Goal: Information Seeking & Learning: Learn about a topic

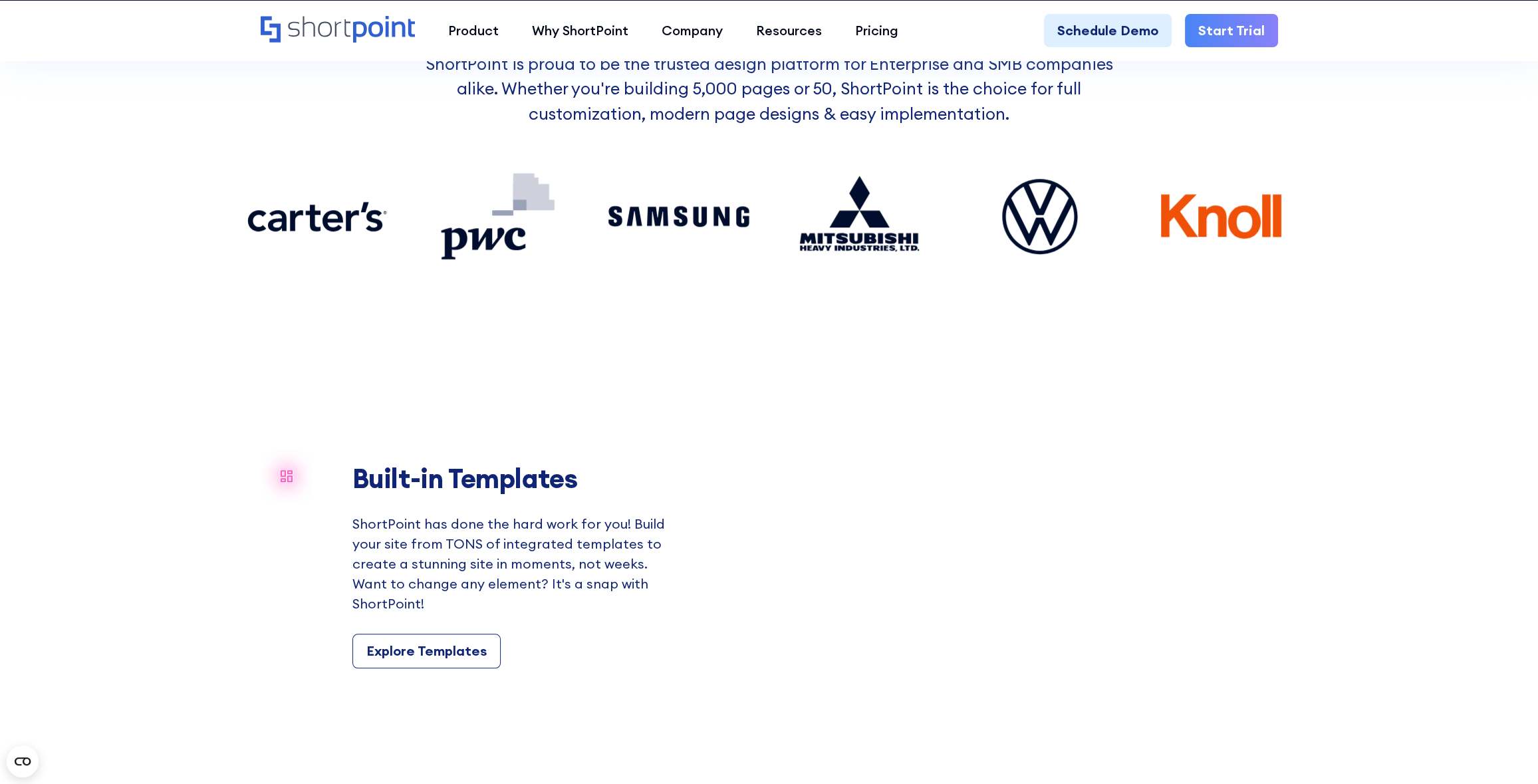
scroll to position [155, 0]
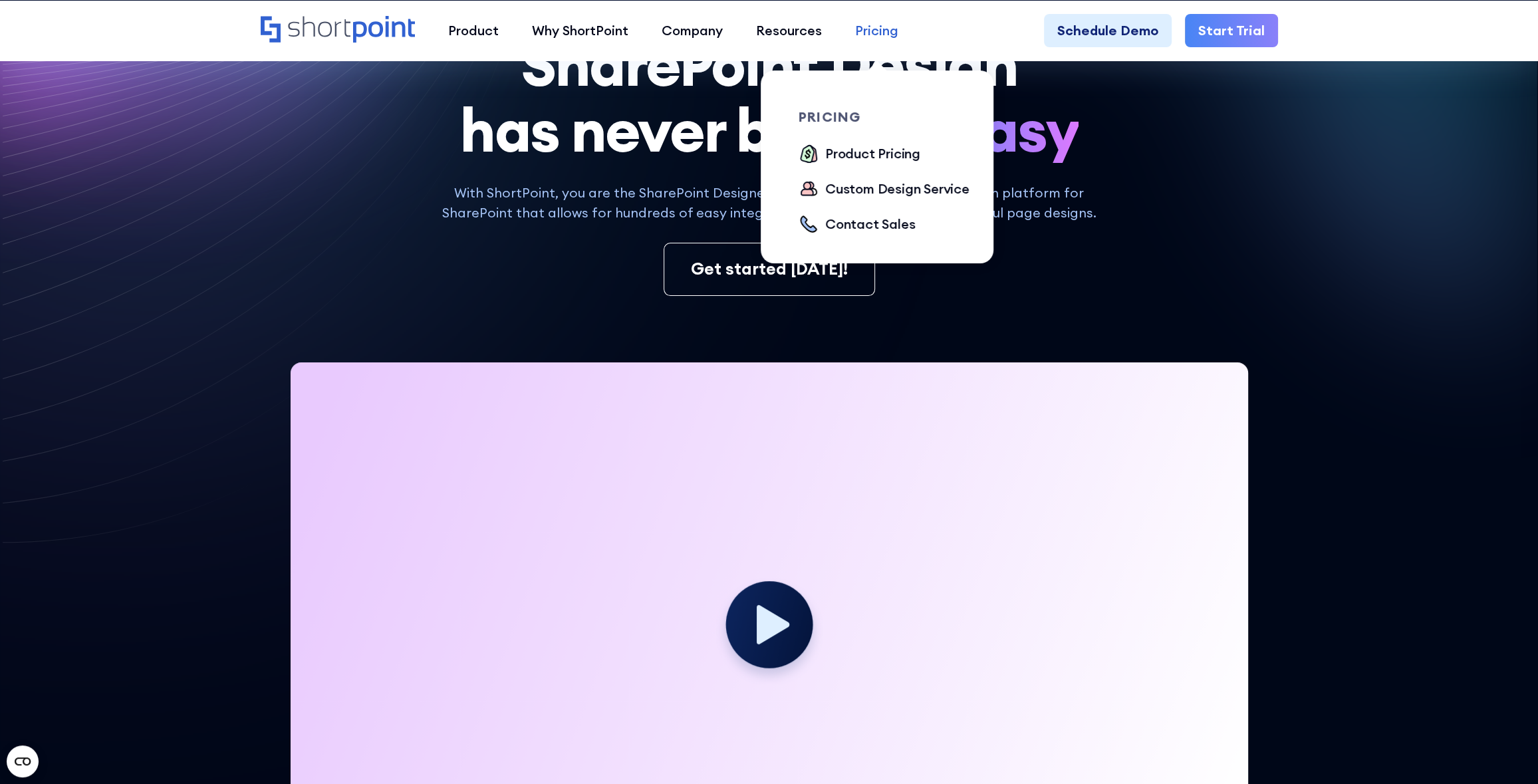
click at [873, 31] on div "Pricing" at bounding box center [877, 30] width 43 height 20
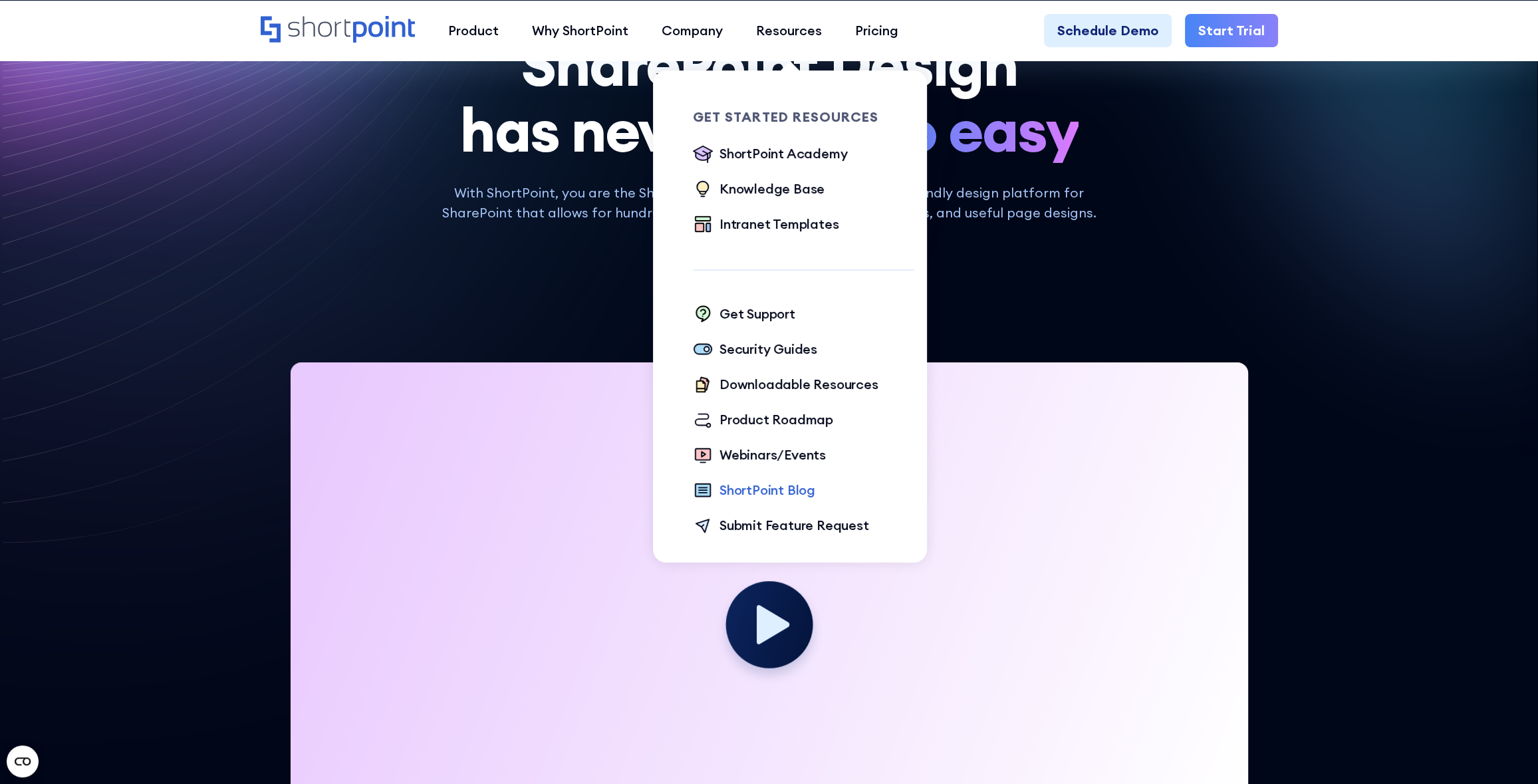
click at [758, 482] on div "ShortPoint Blog" at bounding box center [767, 489] width 96 height 20
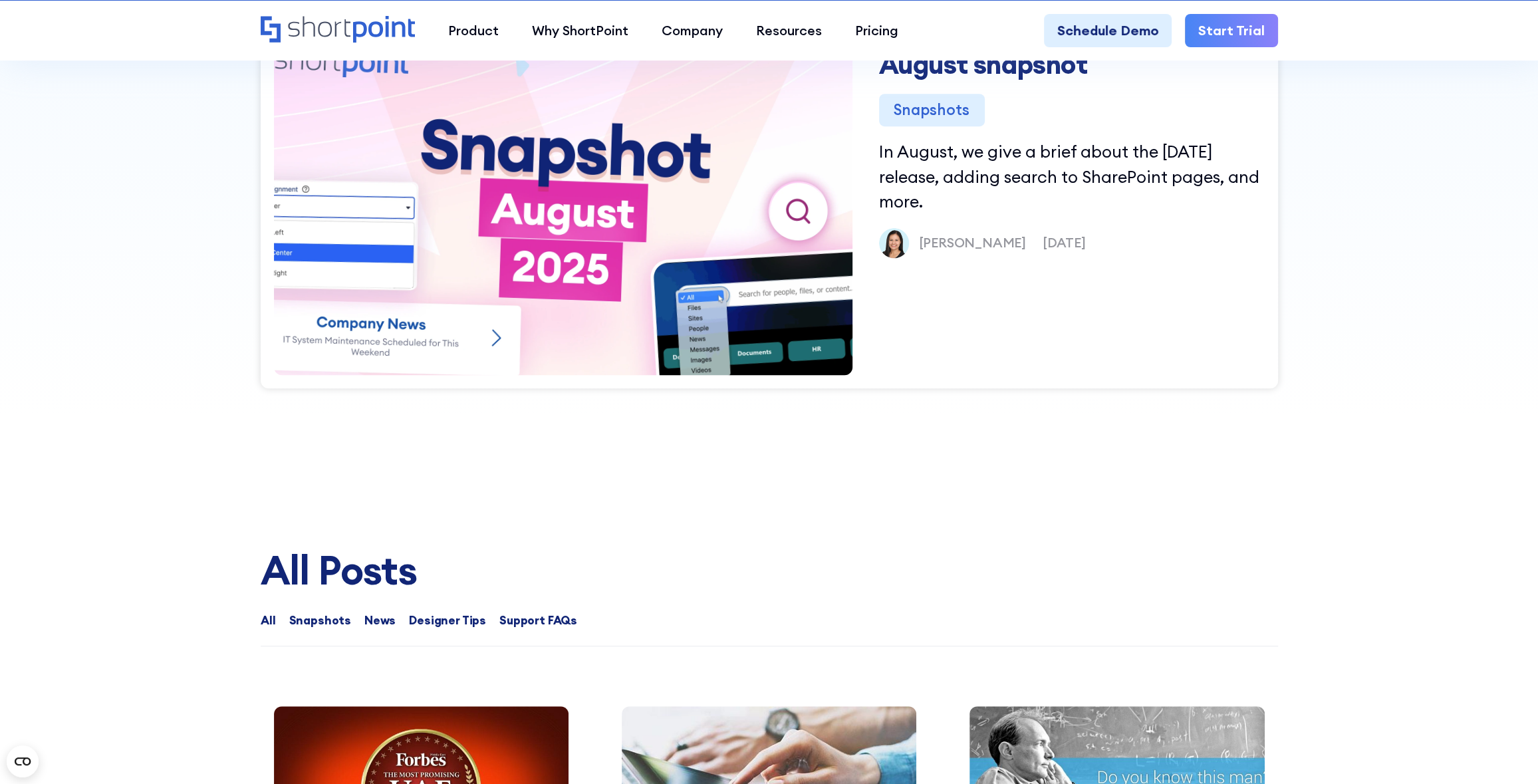
scroll to position [1086, 0]
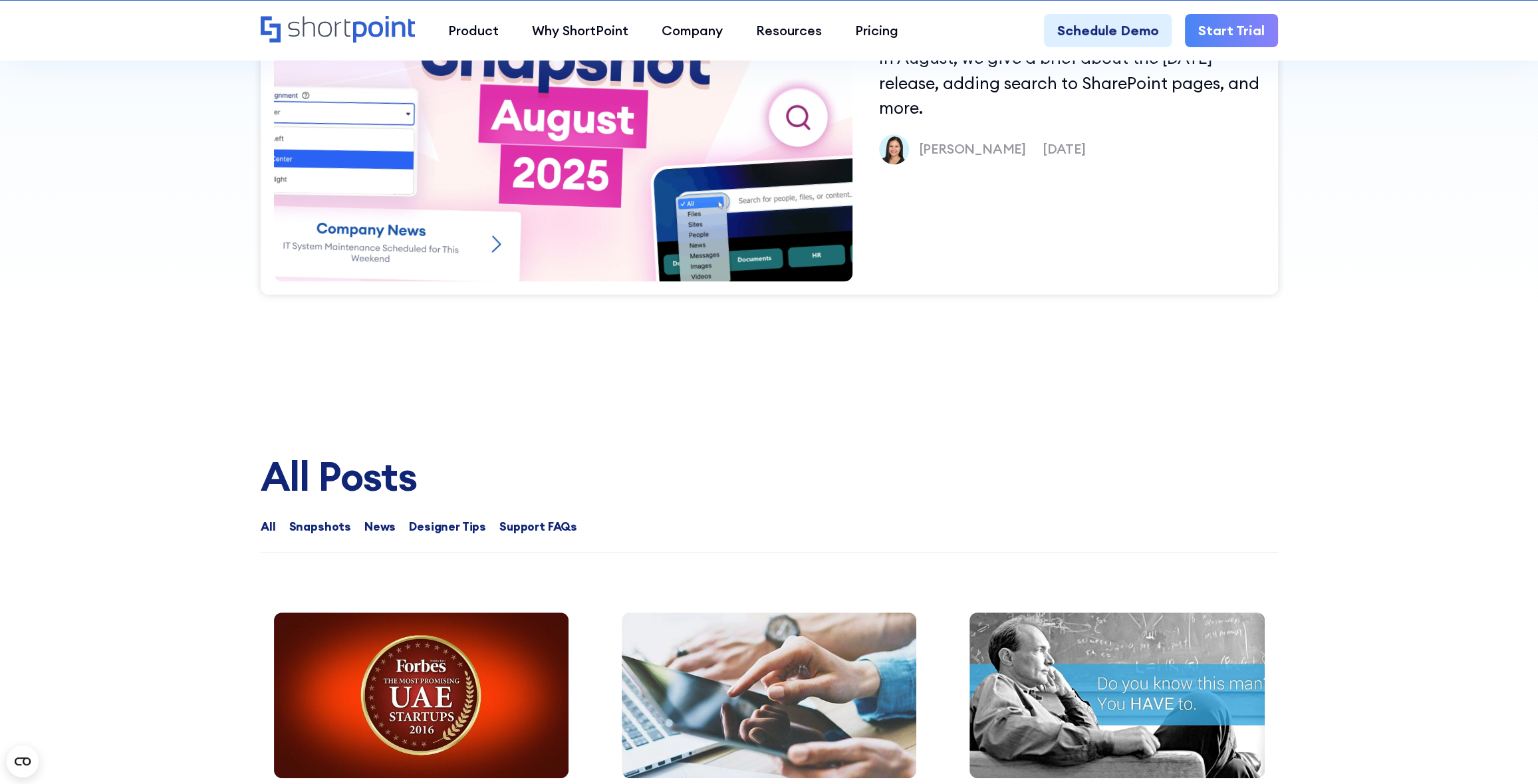
click at [687, 215] on img at bounding box center [562, 118] width 663 height 388
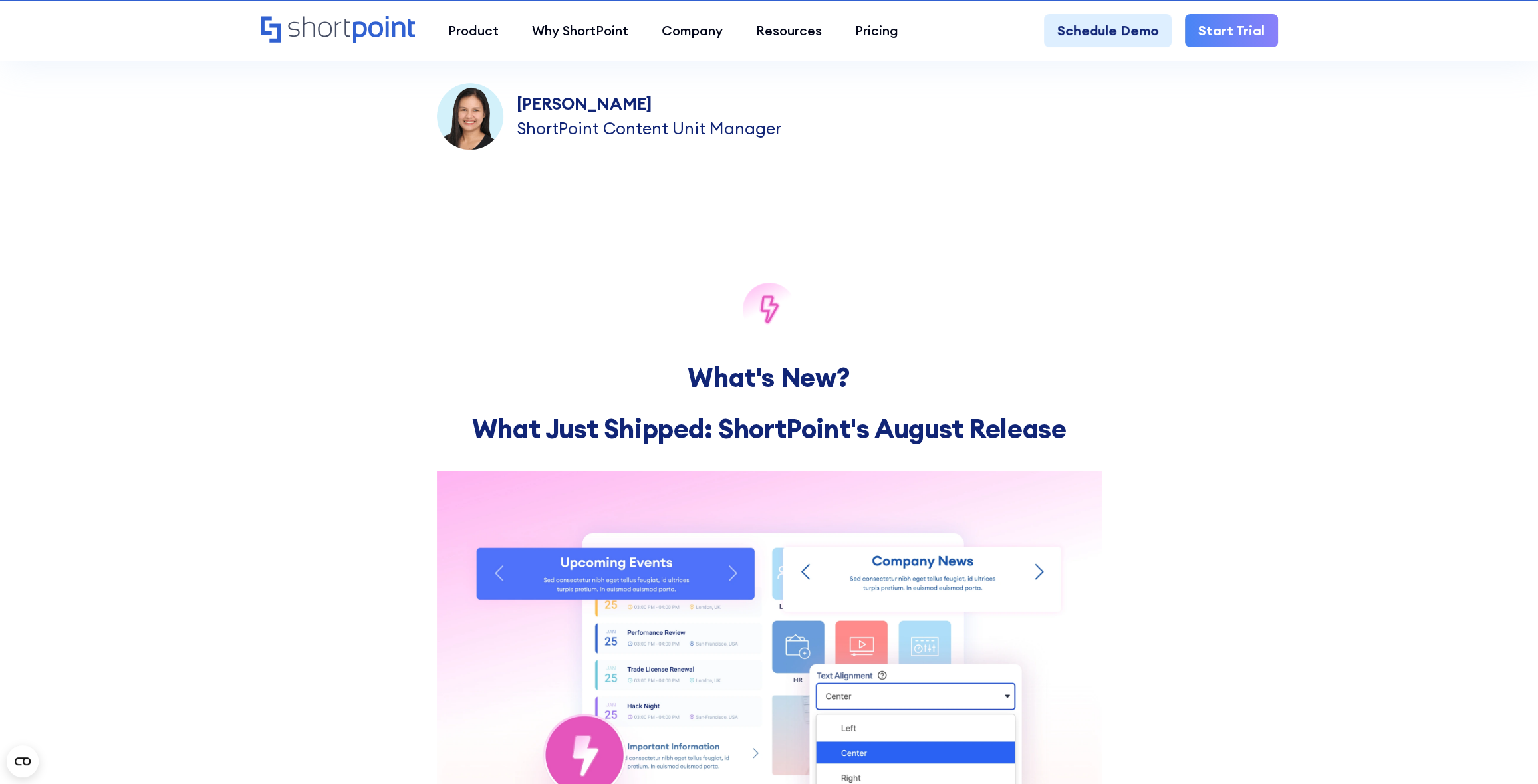
scroll to position [1086, 0]
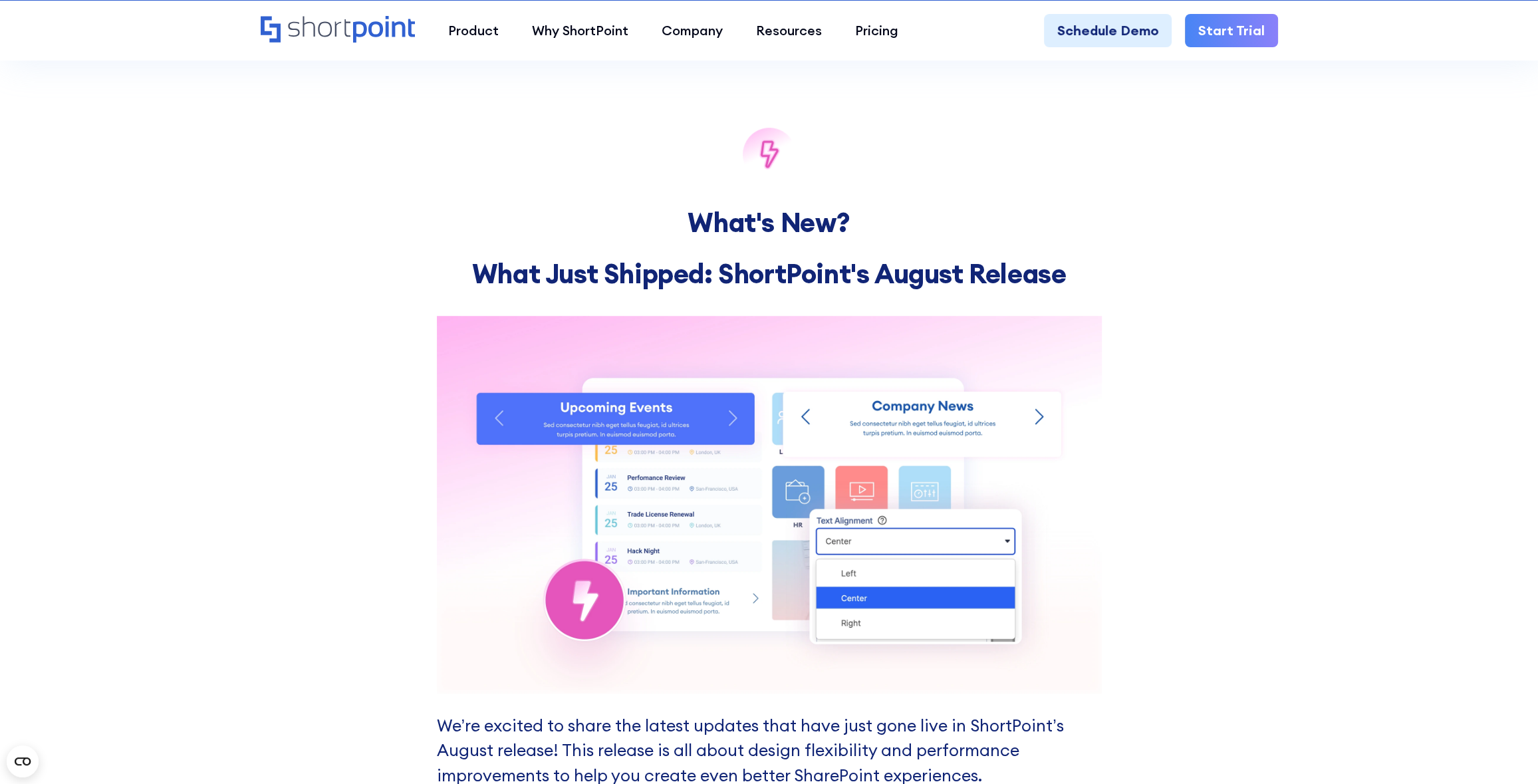
drag, startPoint x: 917, startPoint y: 300, endPoint x: 1165, endPoint y: 323, distance: 249.1
click at [1144, 334] on div "What's New? What Just Shipped: ShortPoint's August Release We’re excited to sha…" at bounding box center [769, 673] width 1538 height 1278
click at [1165, 323] on div "What's New? What Just Shipped: ShortPoint's August Release We’re excited to sha…" at bounding box center [769, 673] width 1538 height 1278
click at [1073, 236] on h2 "What's New?" at bounding box center [769, 222] width 665 height 31
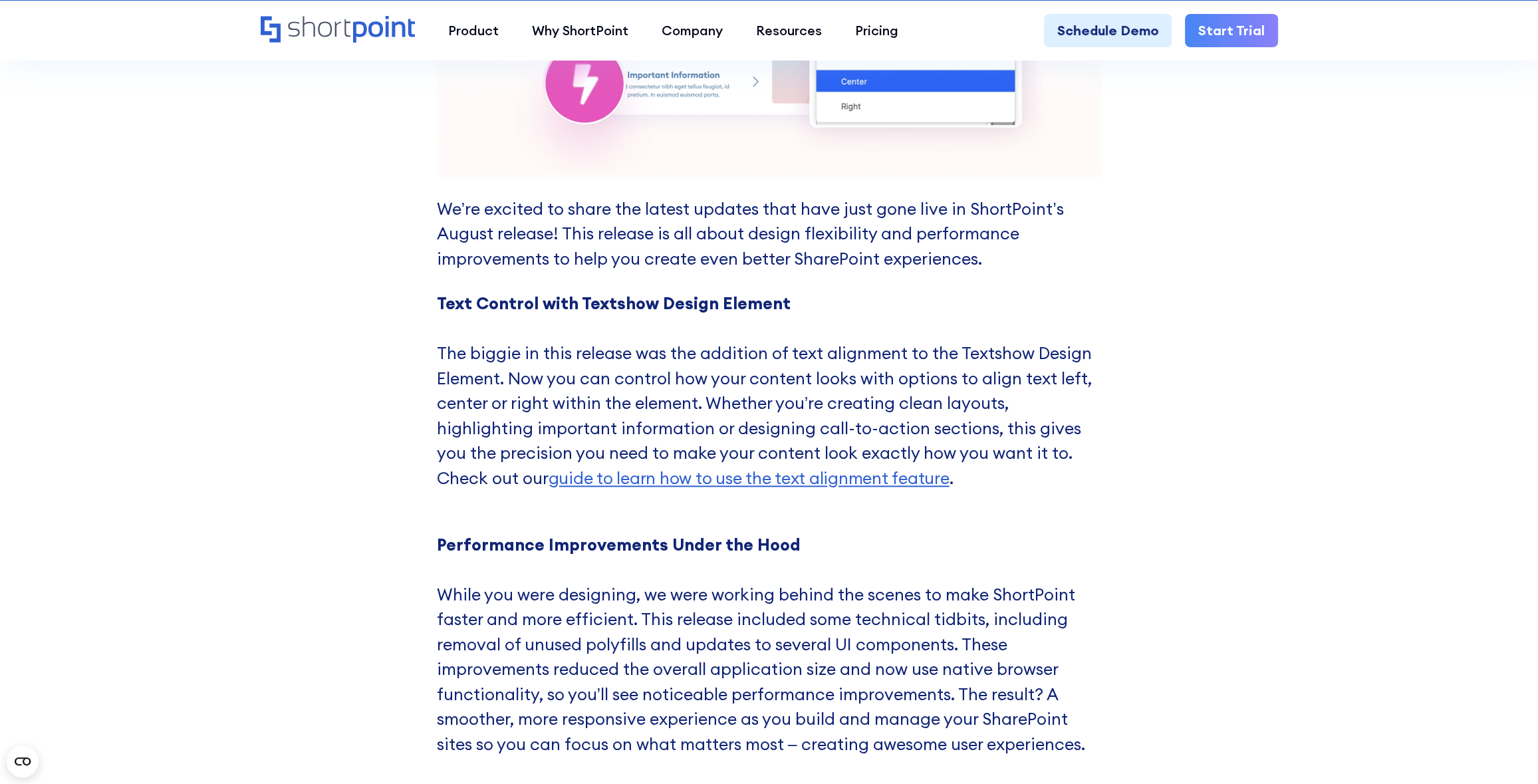
scroll to position [1706, 0]
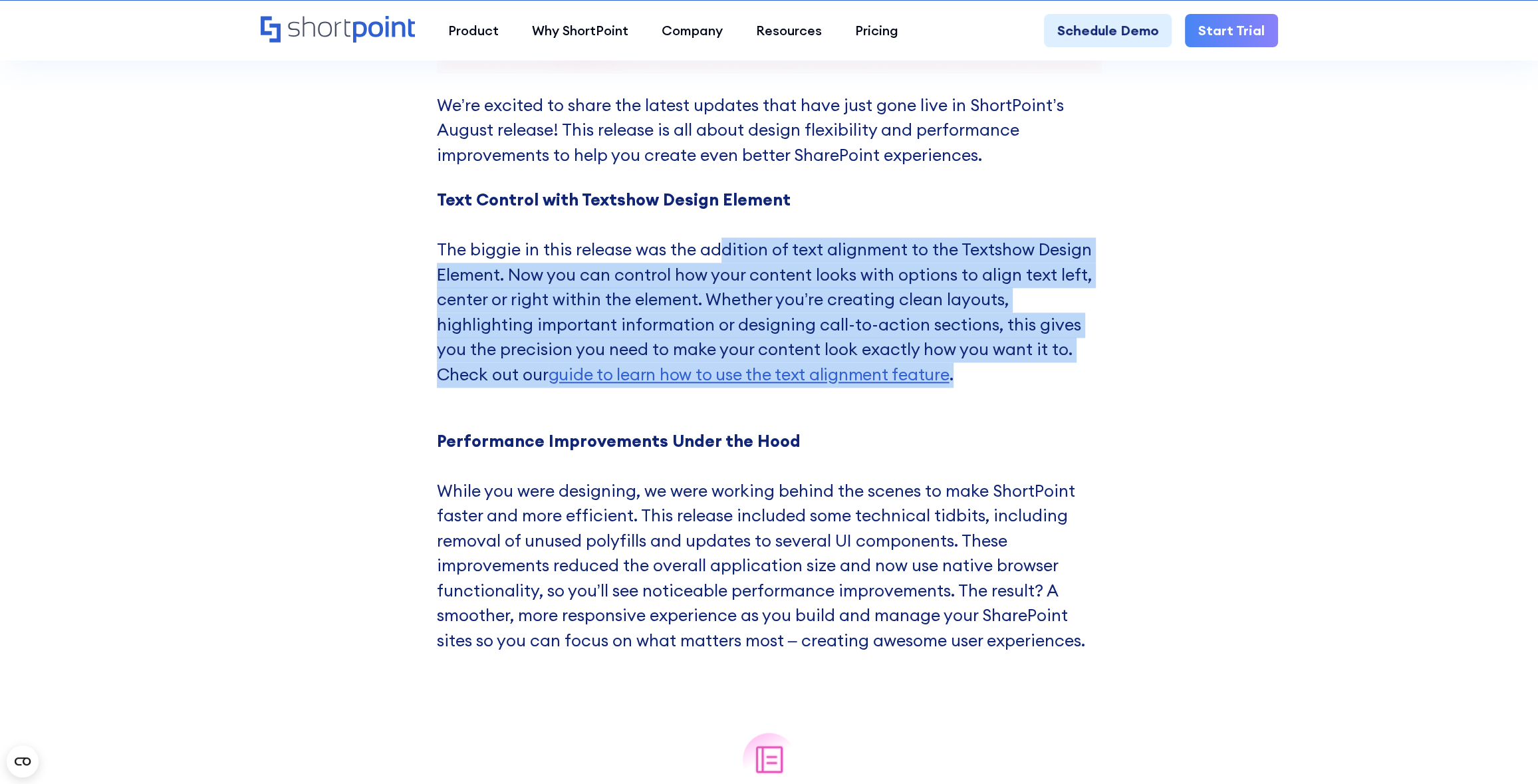
drag, startPoint x: 720, startPoint y: 247, endPoint x: 1103, endPoint y: 365, distance: 400.8
click at [1103, 365] on div "What's New? What Just Shipped: ShortPoint's August Release We’re excited to sha…" at bounding box center [769, 53] width 1538 height 1278
drag, startPoint x: 1089, startPoint y: 371, endPoint x: 731, endPoint y: 230, distance: 384.8
click at [729, 233] on li "Text Control with Textshow Design Element ‍ The biggie in this release was the …" at bounding box center [769, 300] width 665 height 224
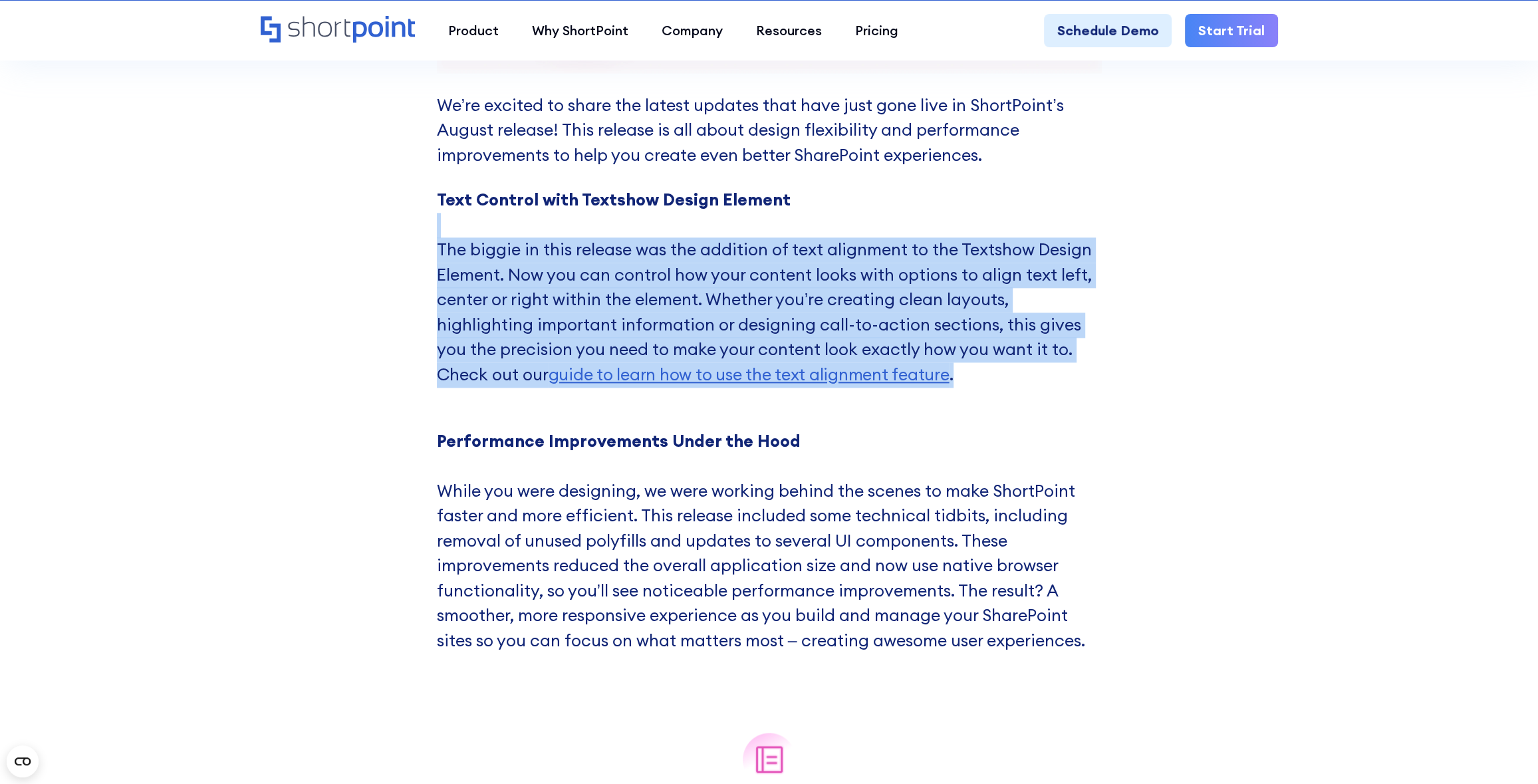
click at [732, 229] on li "Text Control with Textshow Design Element ‍ The biggie in this release was the …" at bounding box center [769, 300] width 665 height 224
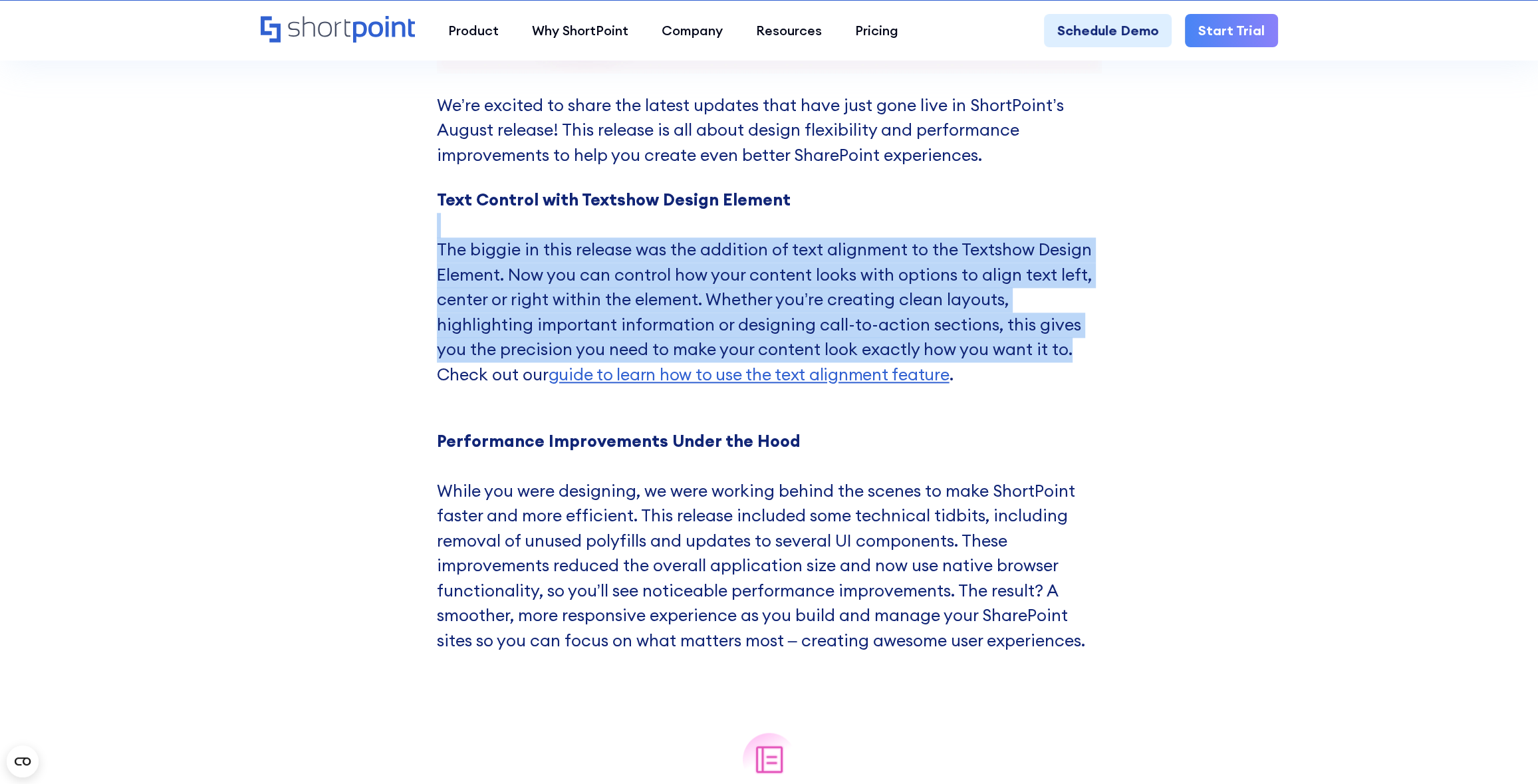
drag, startPoint x: 752, startPoint y: 221, endPoint x: 1106, endPoint y: 352, distance: 377.5
click at [1106, 352] on div "What's New? What Just Shipped: ShortPoint's August Release We’re excited to sha…" at bounding box center [769, 53] width 1538 height 1278
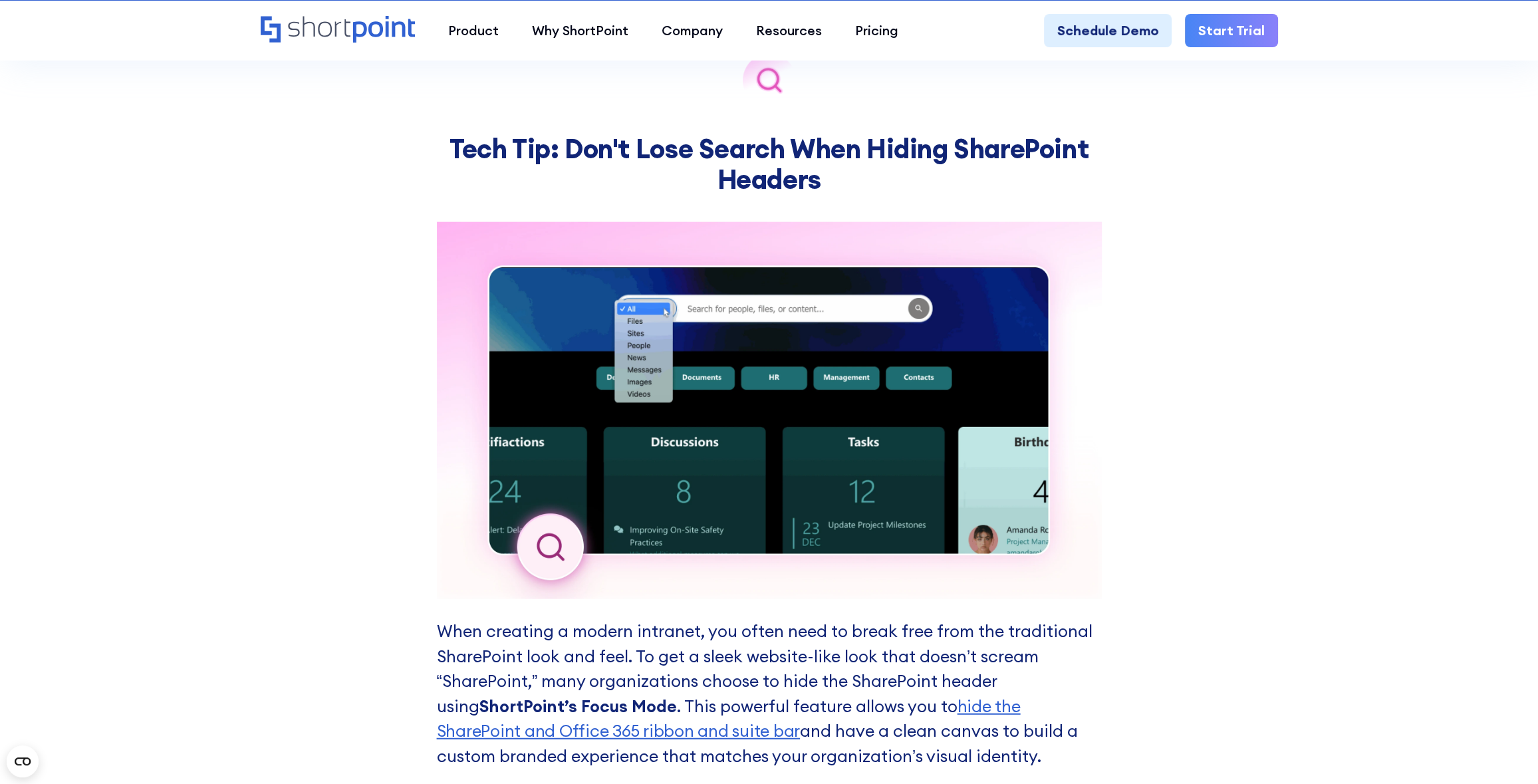
scroll to position [3722, 0]
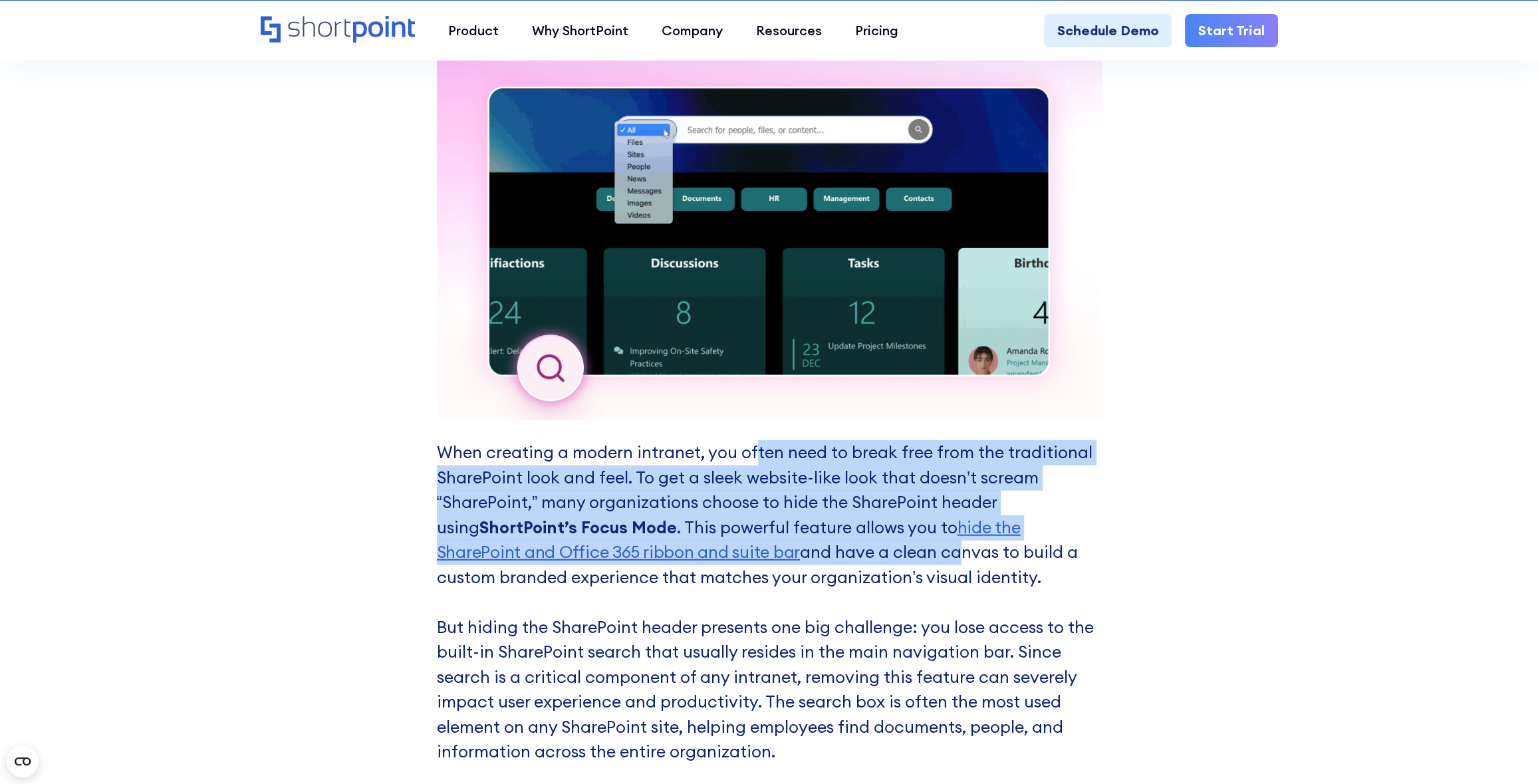
drag, startPoint x: 752, startPoint y: 403, endPoint x: 837, endPoint y: 542, distance: 162.9
click at [833, 534] on div "When creating a modern intranet, you often need to break free from the traditio…" at bounding box center [769, 603] width 665 height 1120
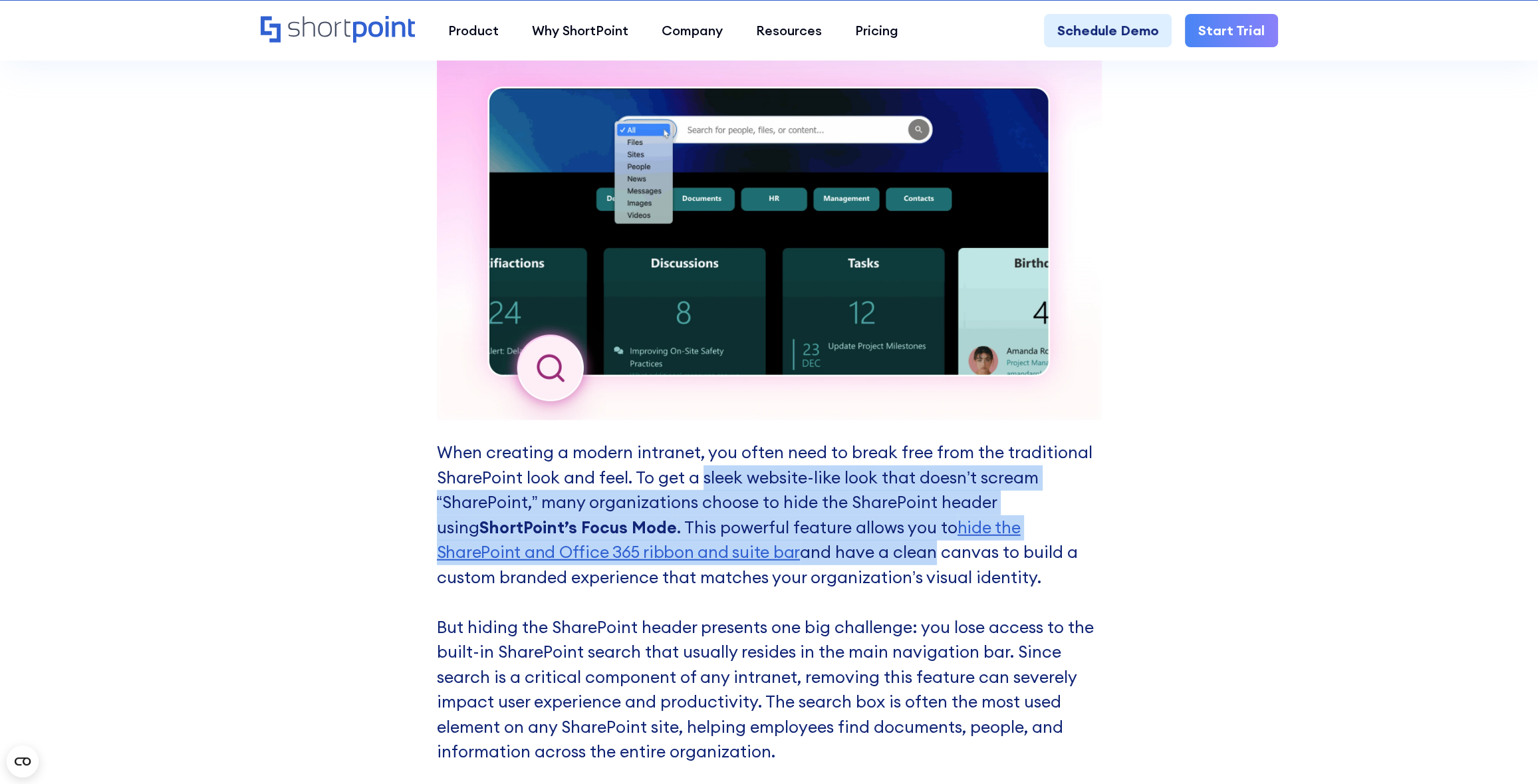
drag, startPoint x: 748, startPoint y: 502, endPoint x: 698, endPoint y: 442, distance: 78.1
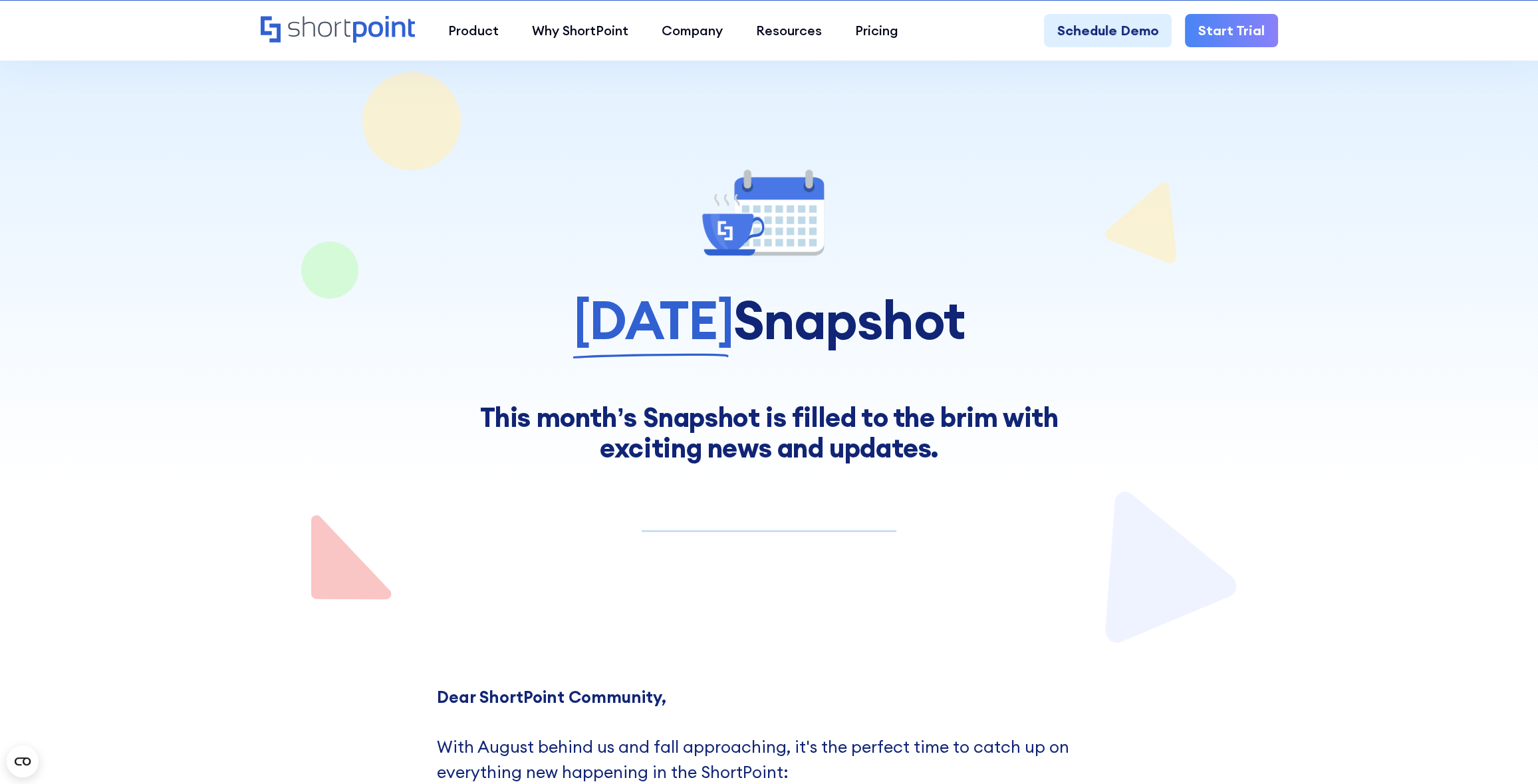
scroll to position [0, 0]
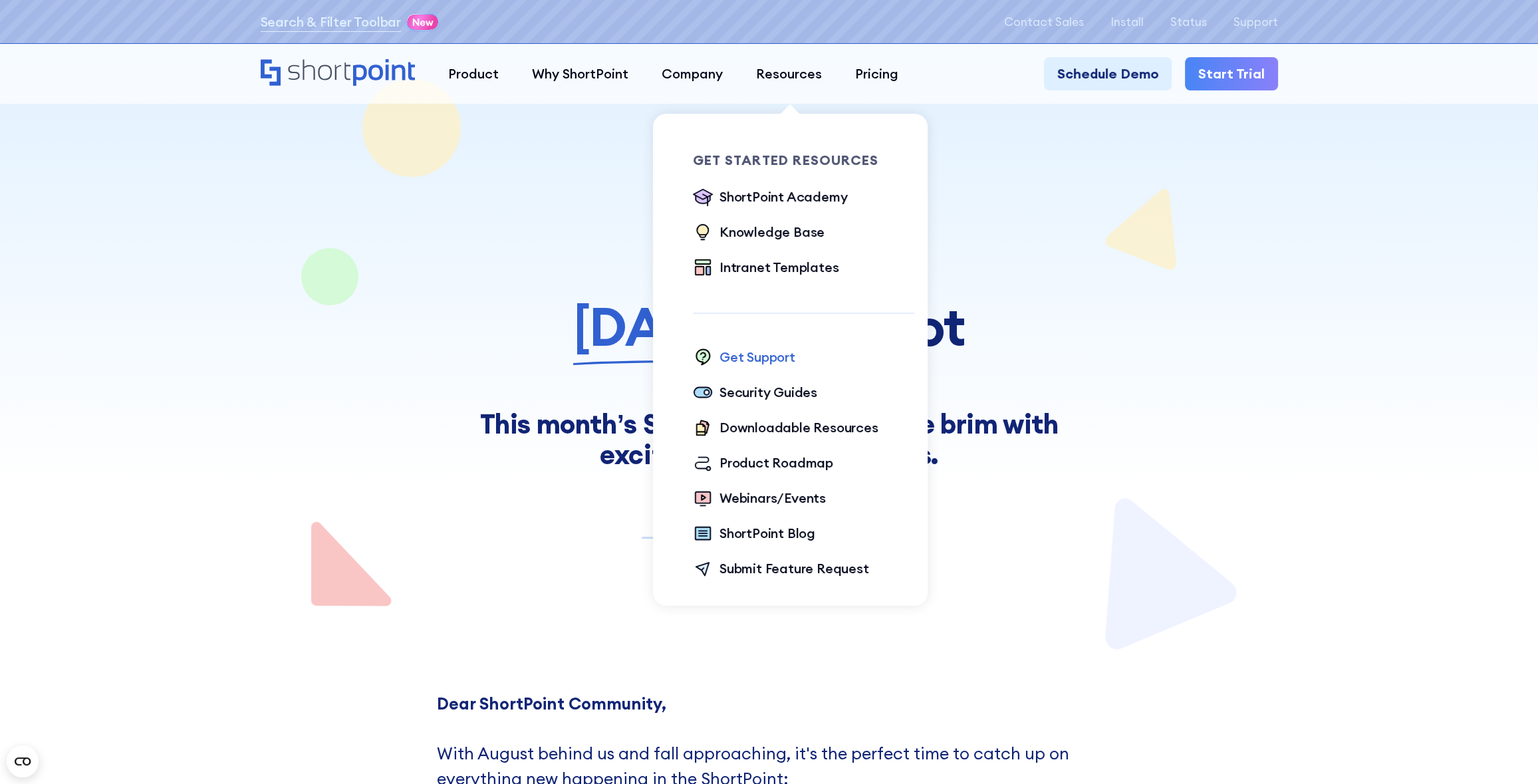
click at [775, 351] on div "Get Support" at bounding box center [757, 357] width 76 height 20
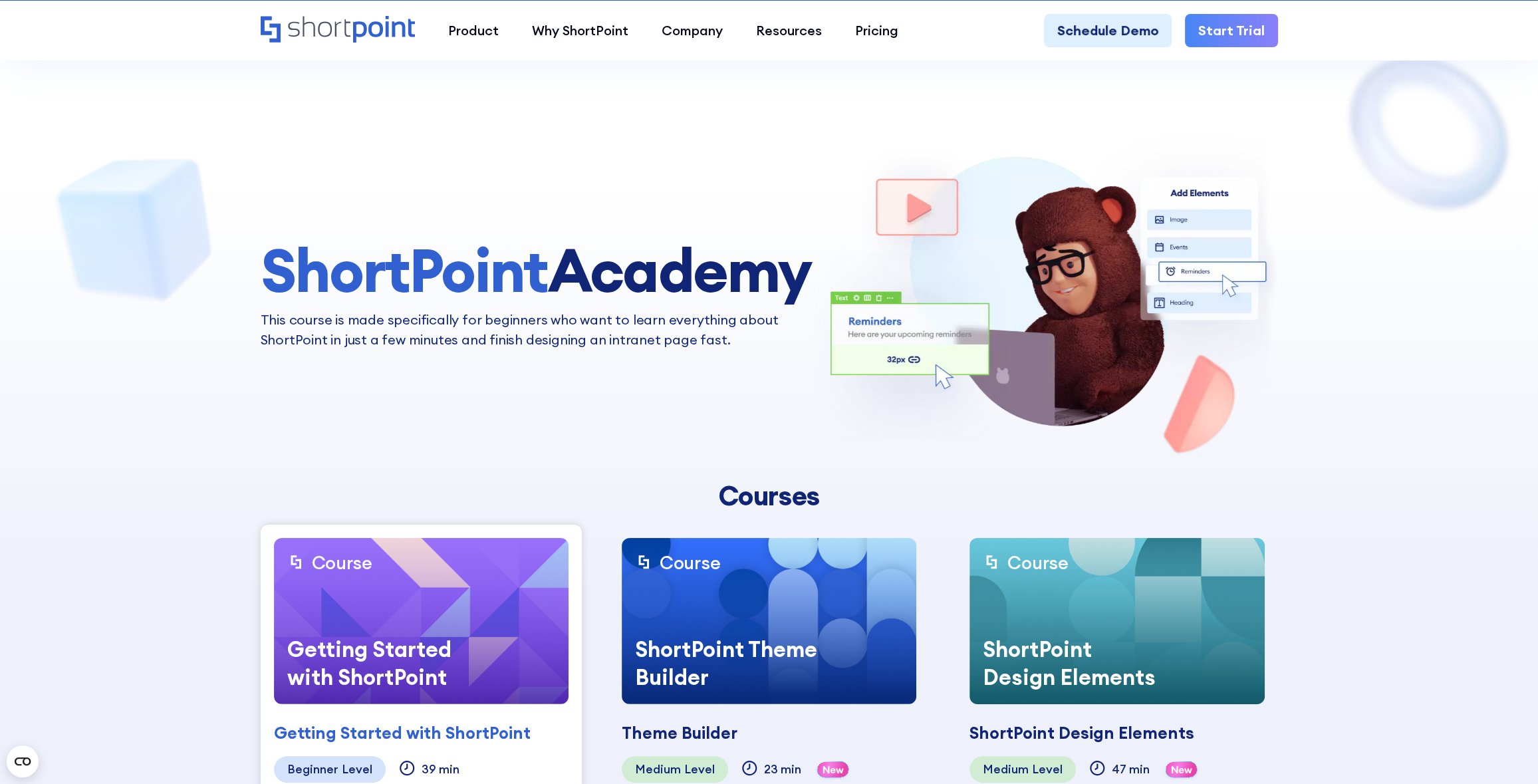
scroll to position [465, 0]
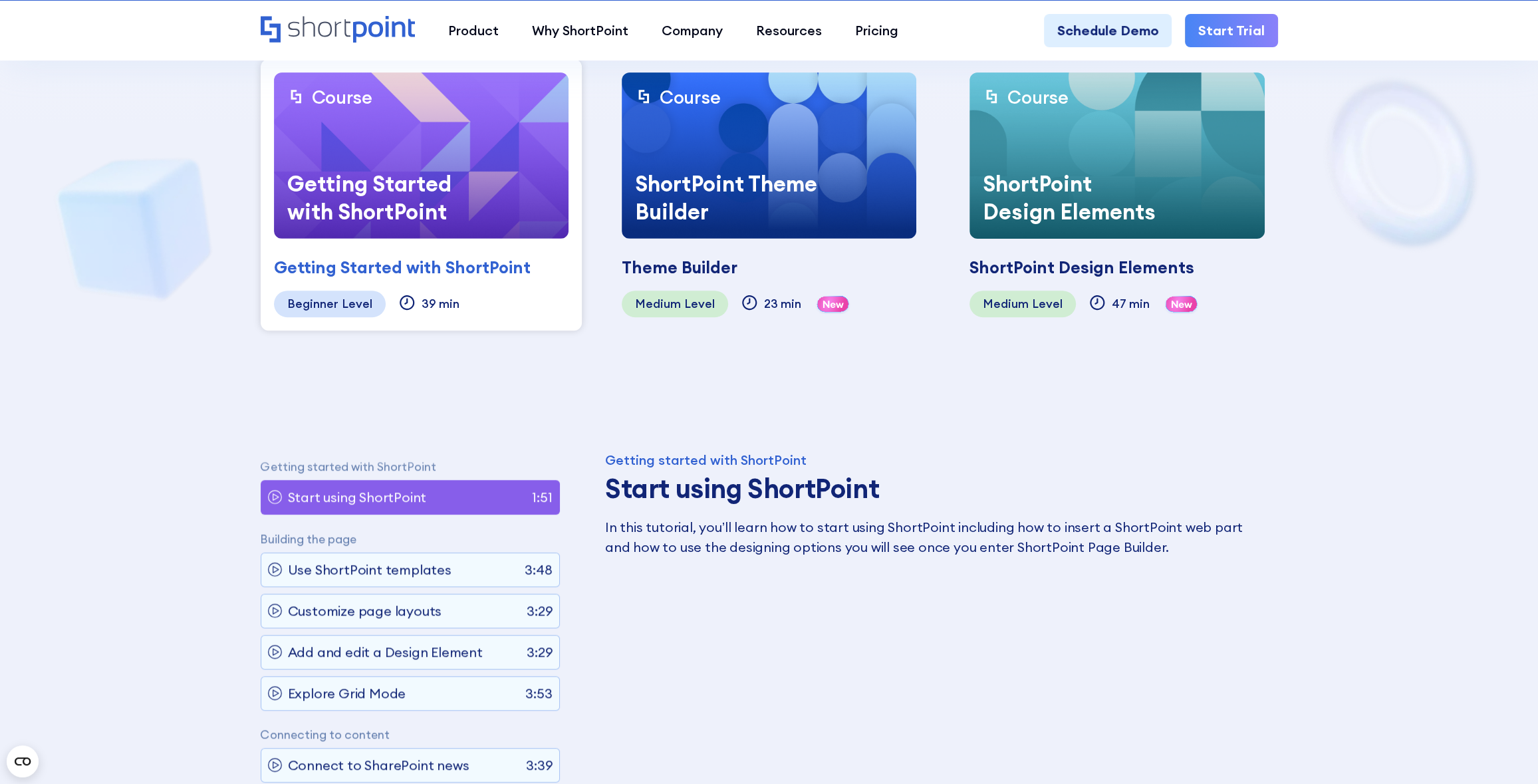
click at [818, 145] on img at bounding box center [769, 156] width 295 height 166
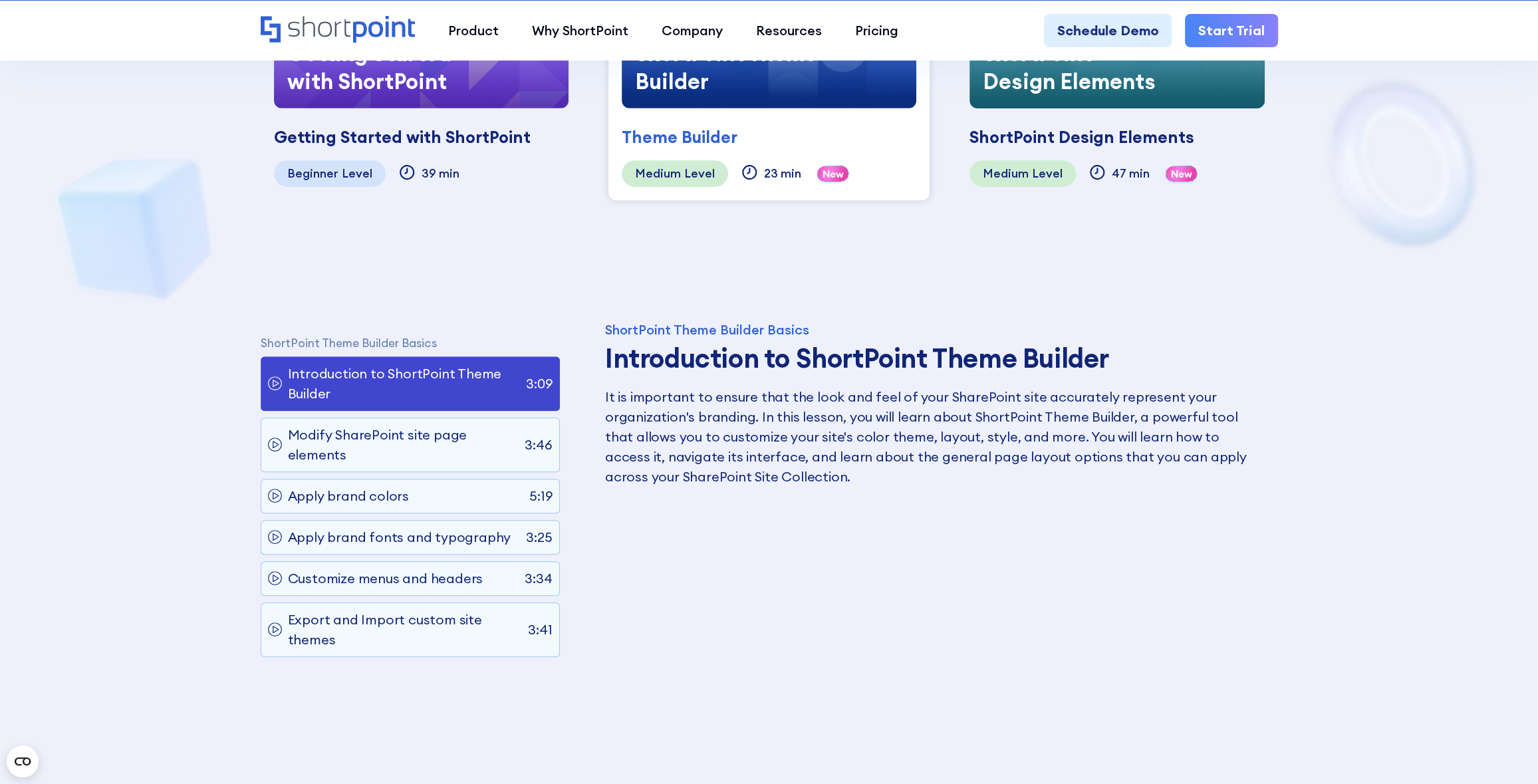
scroll to position [620, 0]
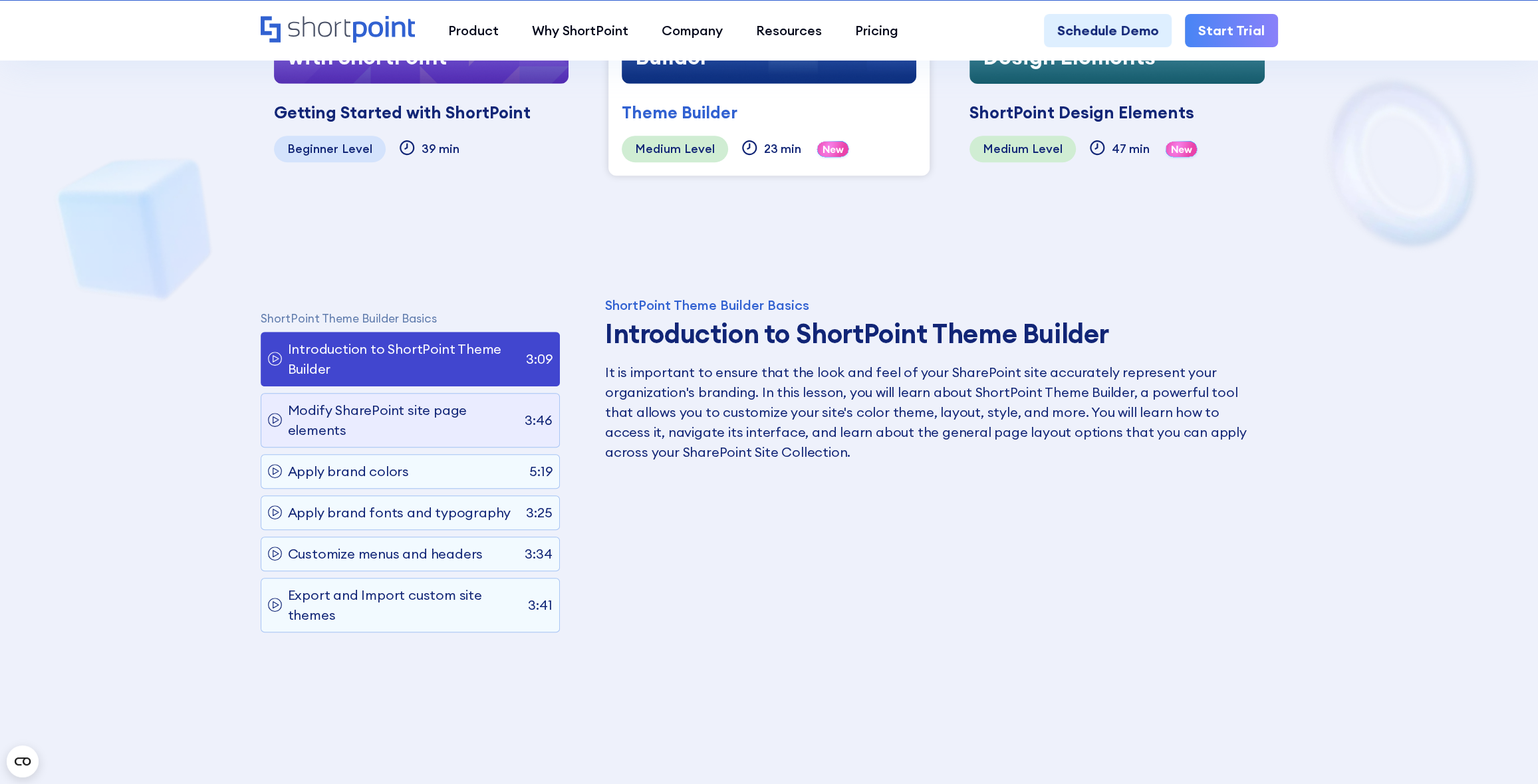
click at [451, 400] on p "Modify SharePoint site page elements" at bounding box center [403, 420] width 231 height 40
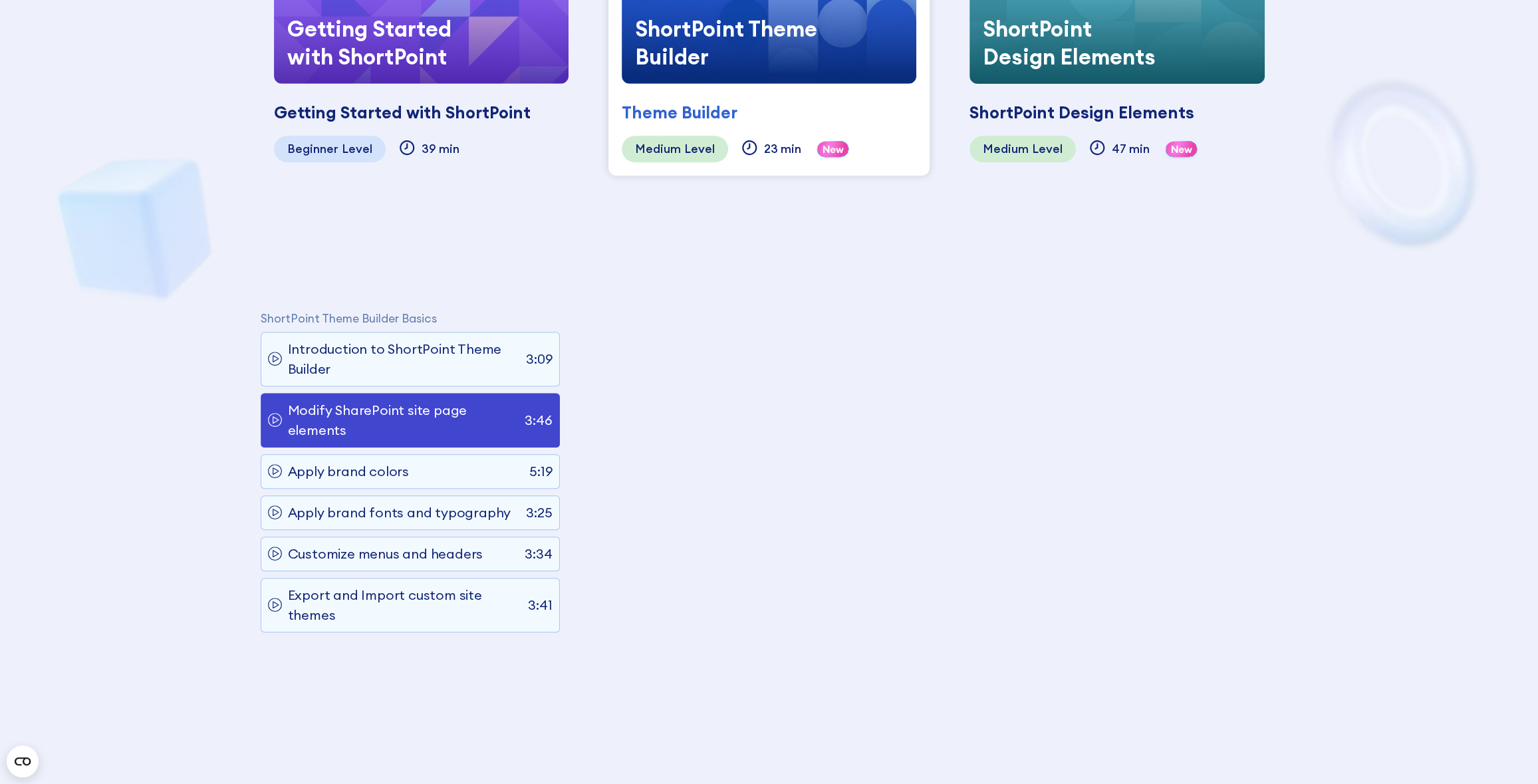
scroll to position [897, 0]
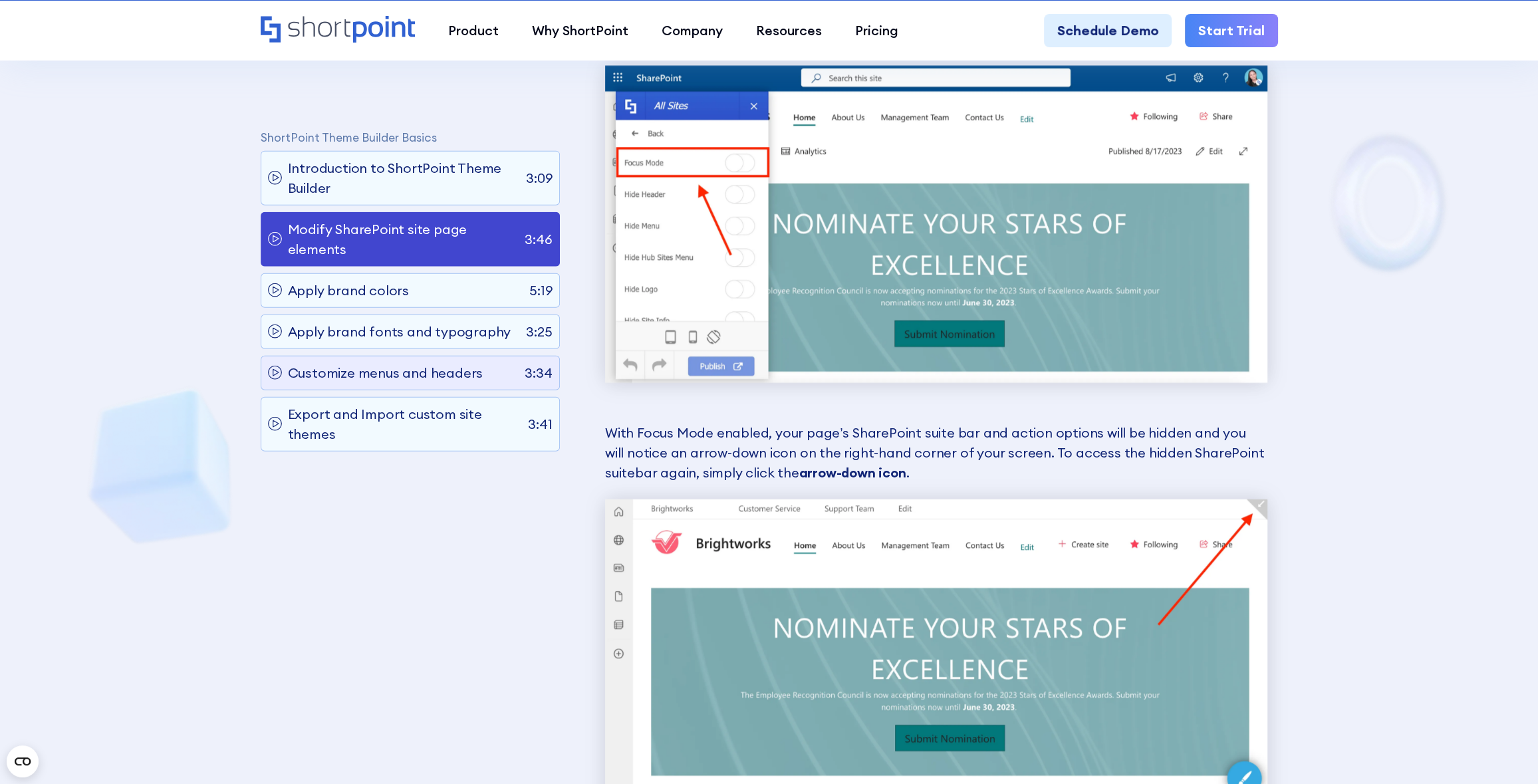
click at [445, 374] on p "Customize menus and headers" at bounding box center [386, 373] width 195 height 20
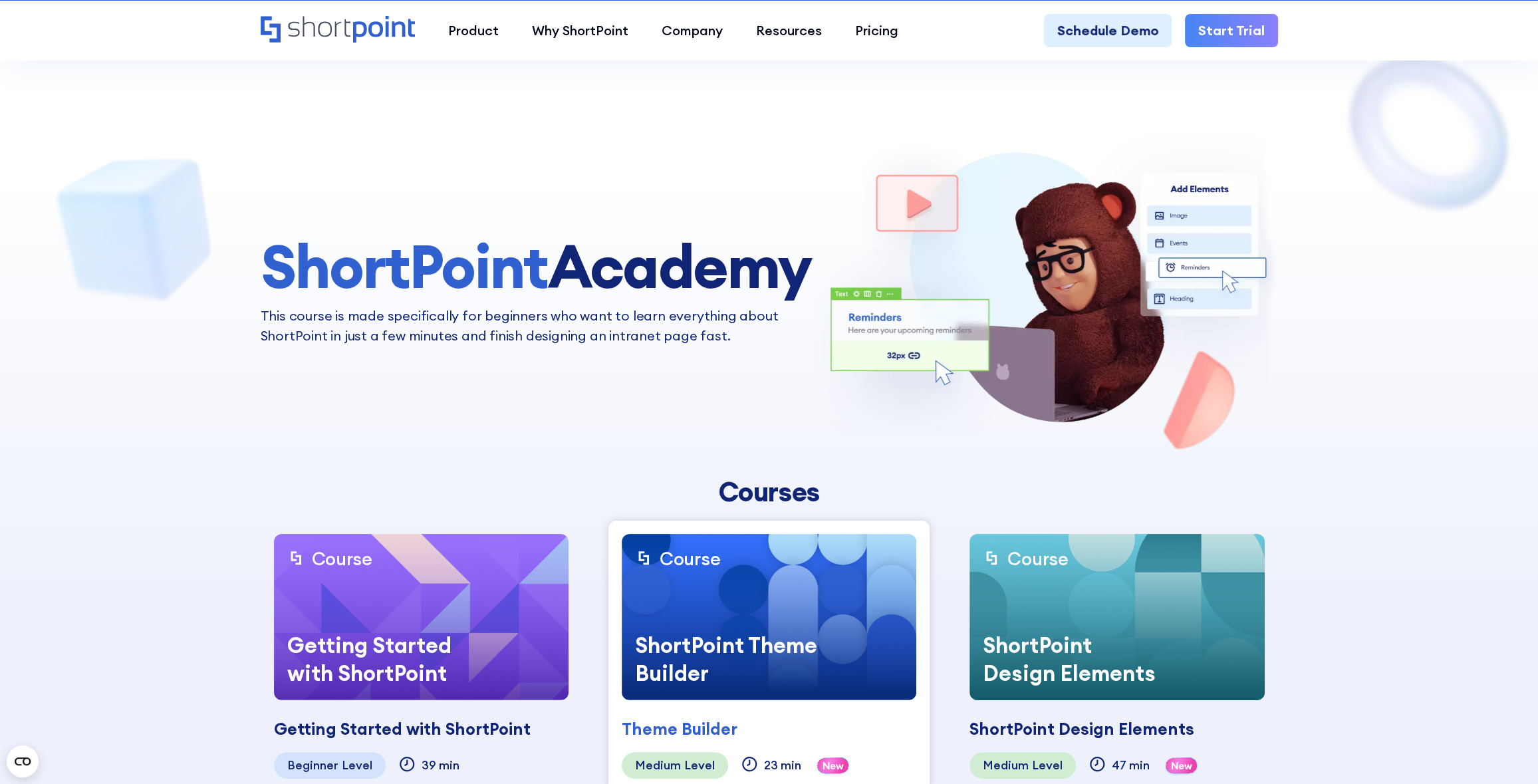
scroll to position [0, 0]
